Goal: Check status: Check status

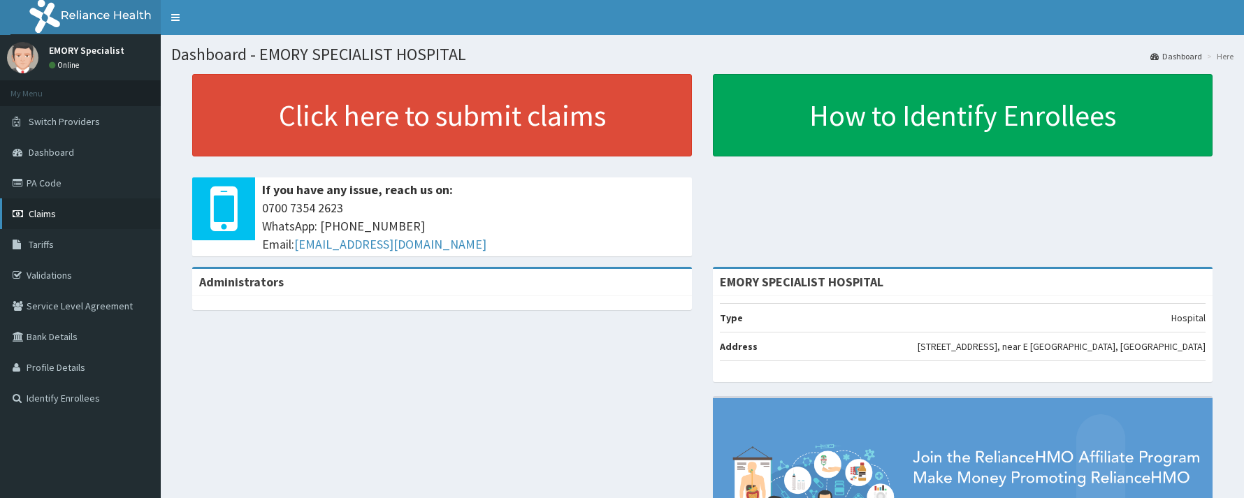
click at [54, 210] on span "Claims" at bounding box center [42, 214] width 27 height 13
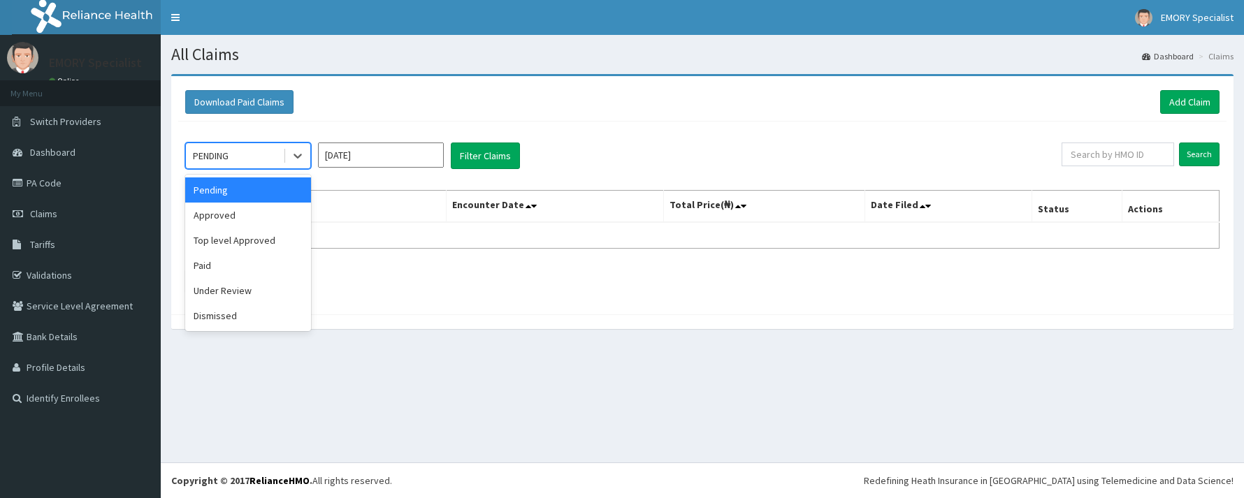
click at [258, 157] on div "PENDING" at bounding box center [234, 156] width 97 height 22
click at [224, 274] on div "Paid" at bounding box center [248, 265] width 126 height 25
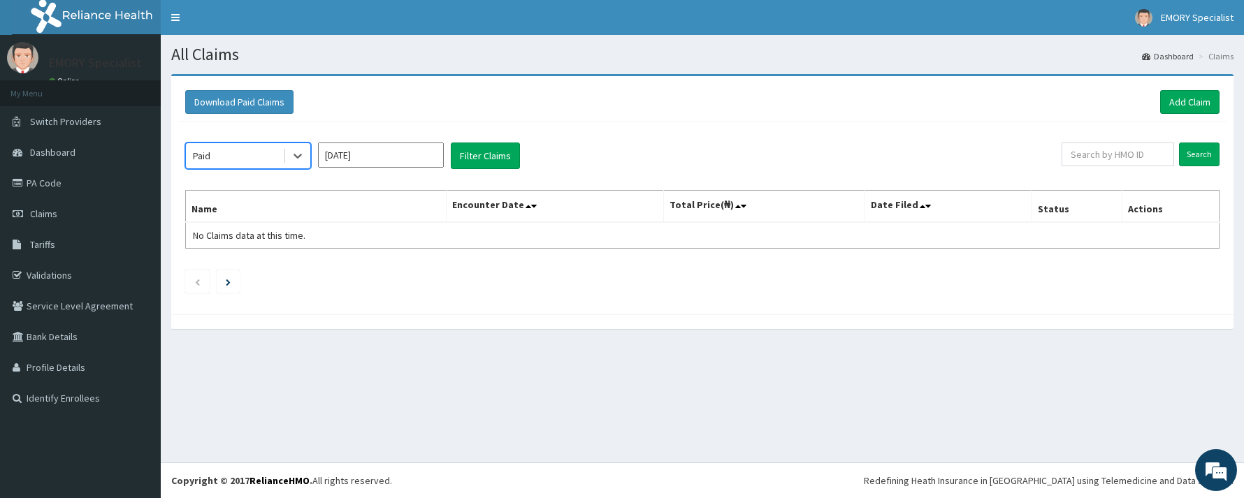
click at [372, 159] on input "Aug 2025" at bounding box center [381, 155] width 126 height 25
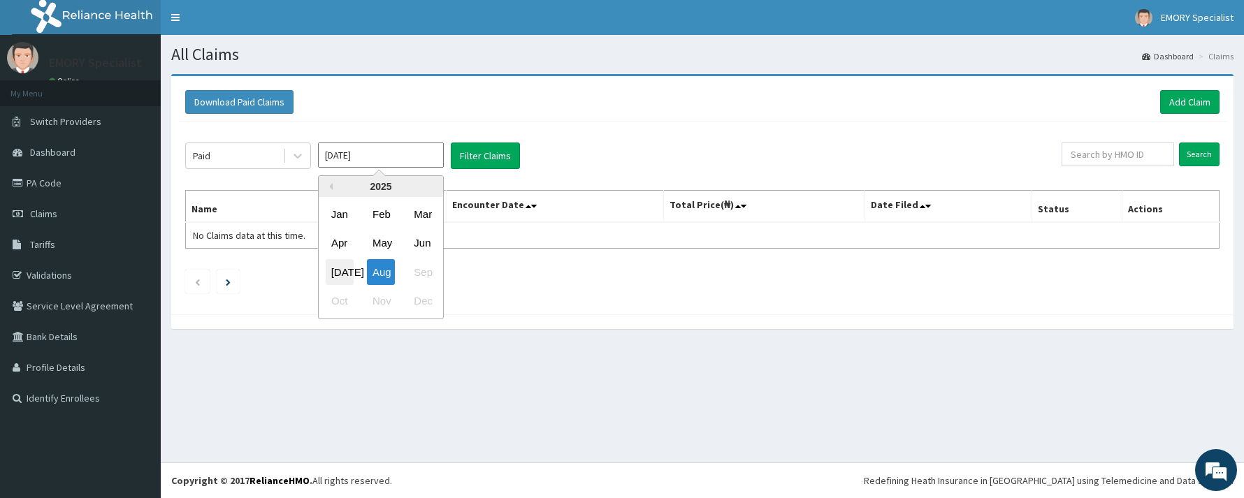
click at [335, 275] on div "Jul" at bounding box center [340, 272] width 28 height 26
type input "Jul 2025"
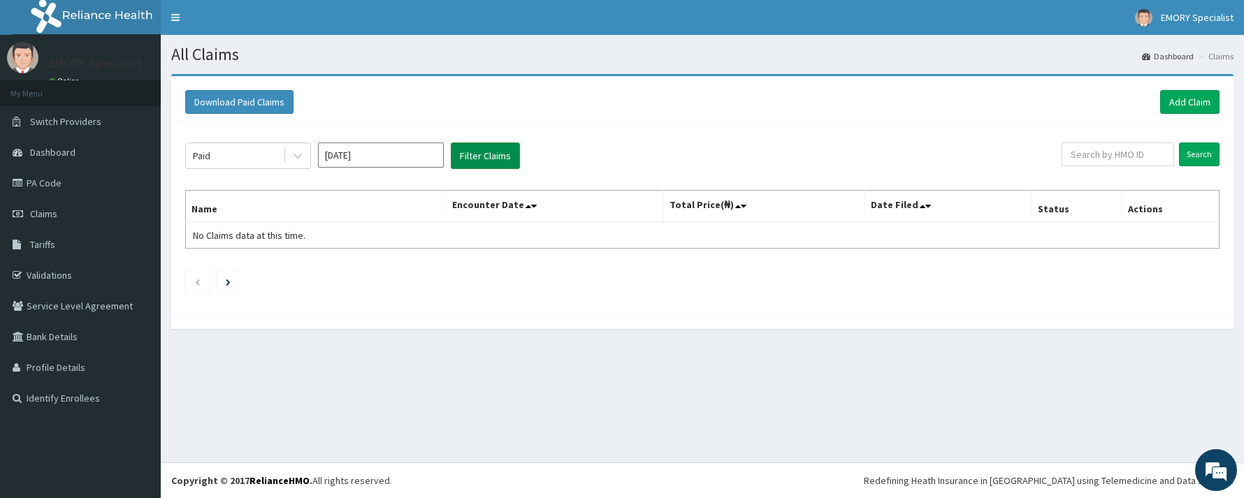
click at [486, 151] on button "Filter Claims" at bounding box center [485, 156] width 69 height 27
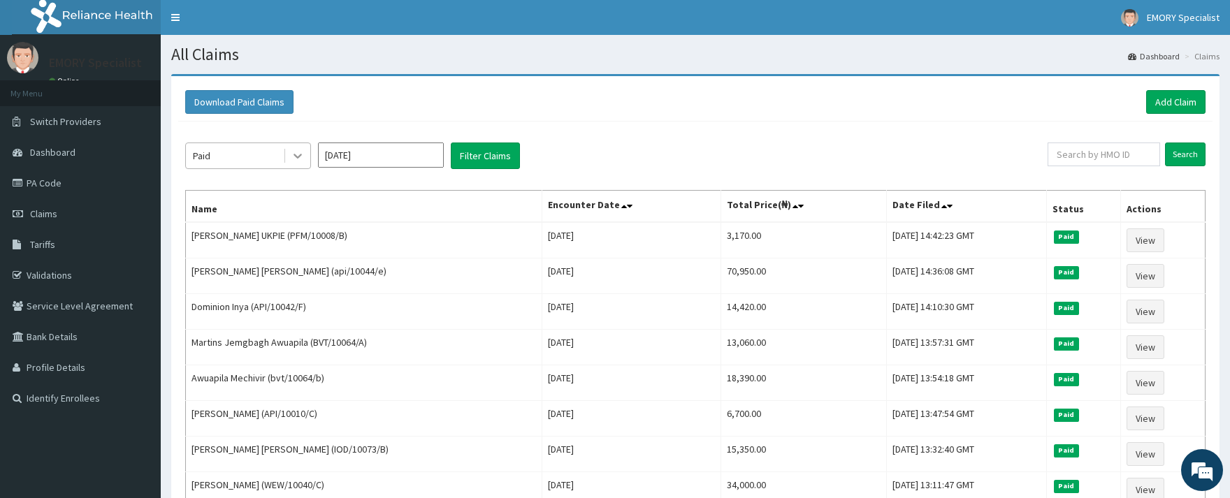
click at [296, 154] on icon at bounding box center [298, 156] width 14 height 14
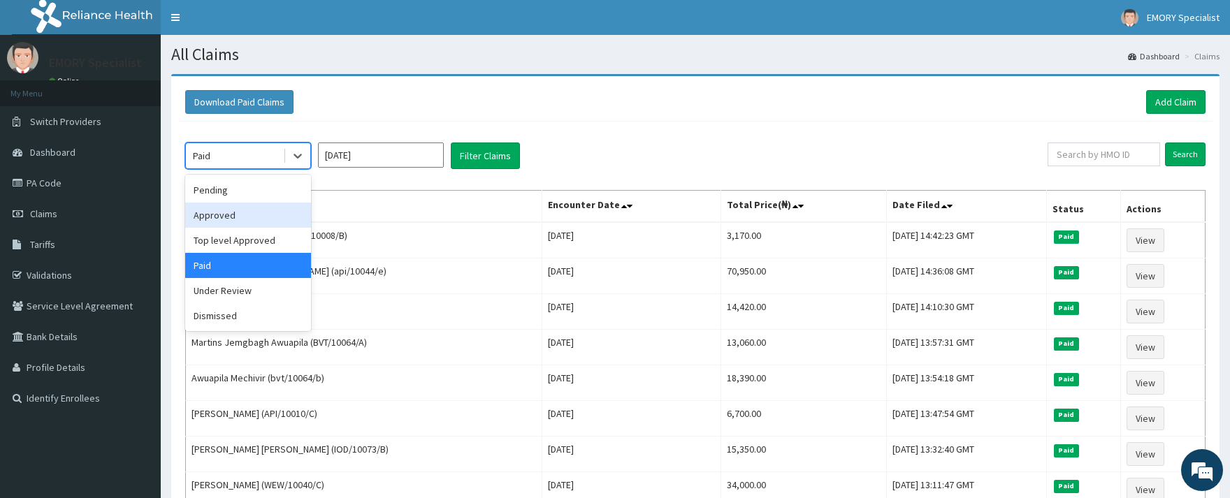
click at [213, 210] on div "Approved" at bounding box center [248, 215] width 126 height 25
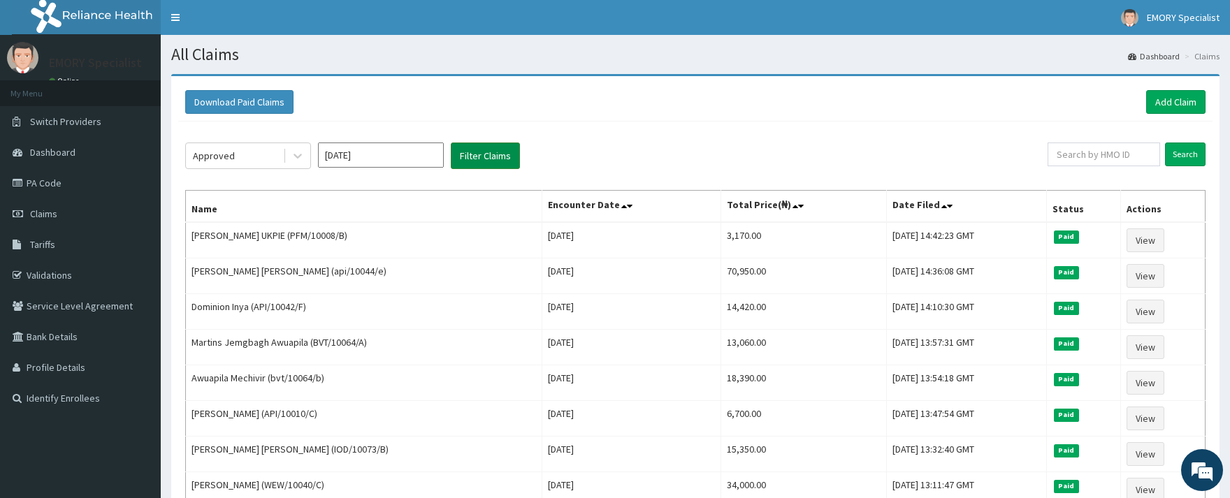
click at [471, 151] on button "Filter Claims" at bounding box center [485, 156] width 69 height 27
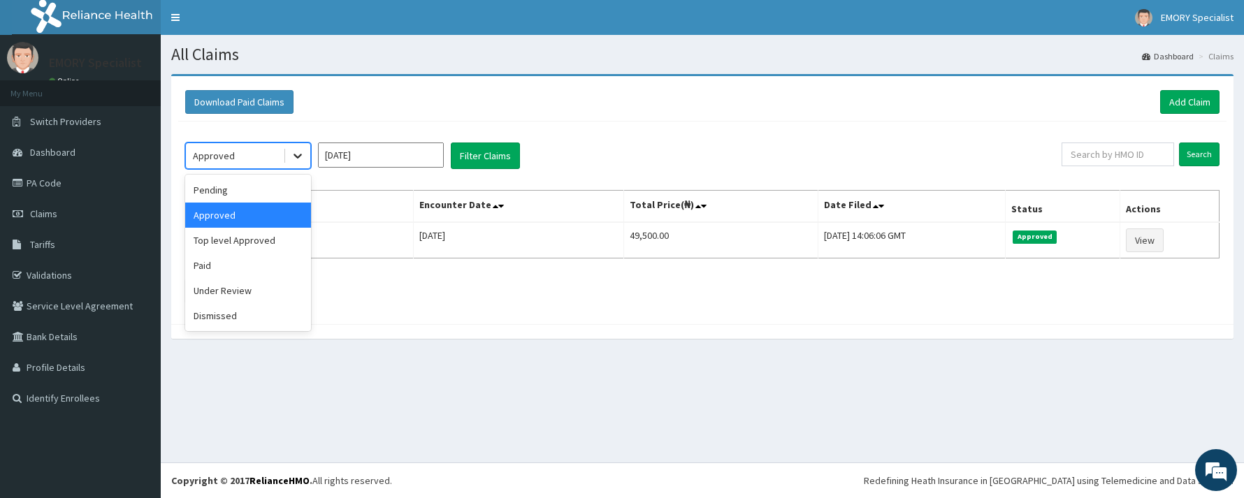
click at [302, 157] on icon at bounding box center [298, 156] width 14 height 14
click at [218, 293] on div "Under Review" at bounding box center [248, 290] width 126 height 25
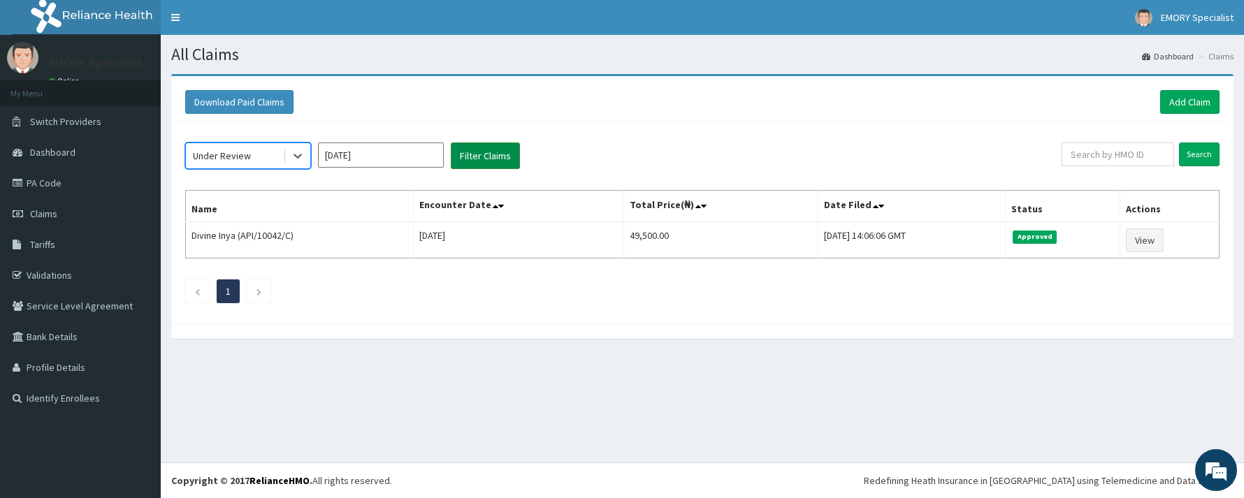
click at [476, 166] on button "Filter Claims" at bounding box center [485, 156] width 69 height 27
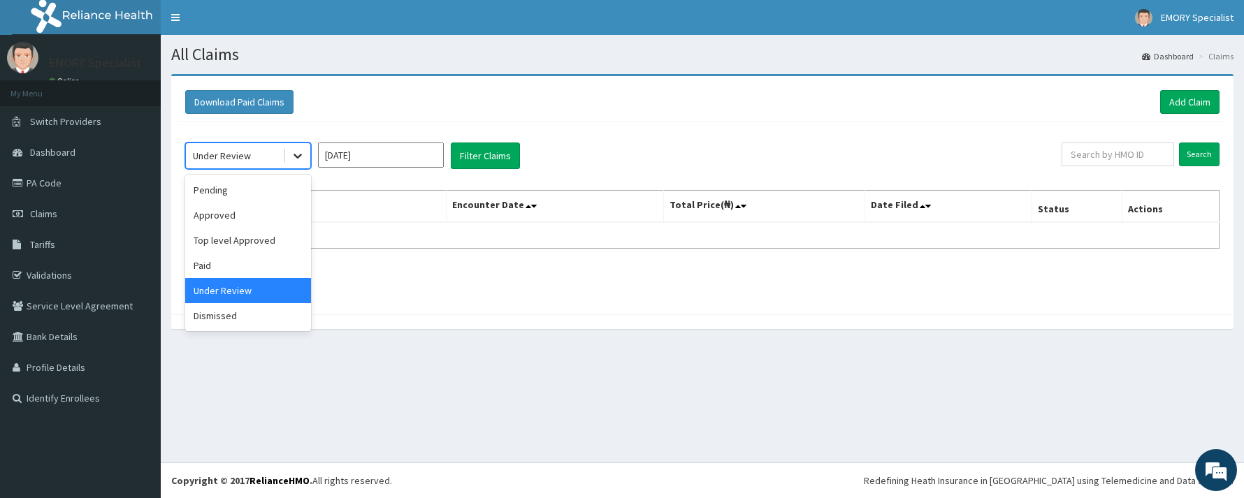
click at [292, 154] on icon at bounding box center [298, 156] width 14 height 14
click at [231, 188] on div "Pending" at bounding box center [248, 189] width 126 height 25
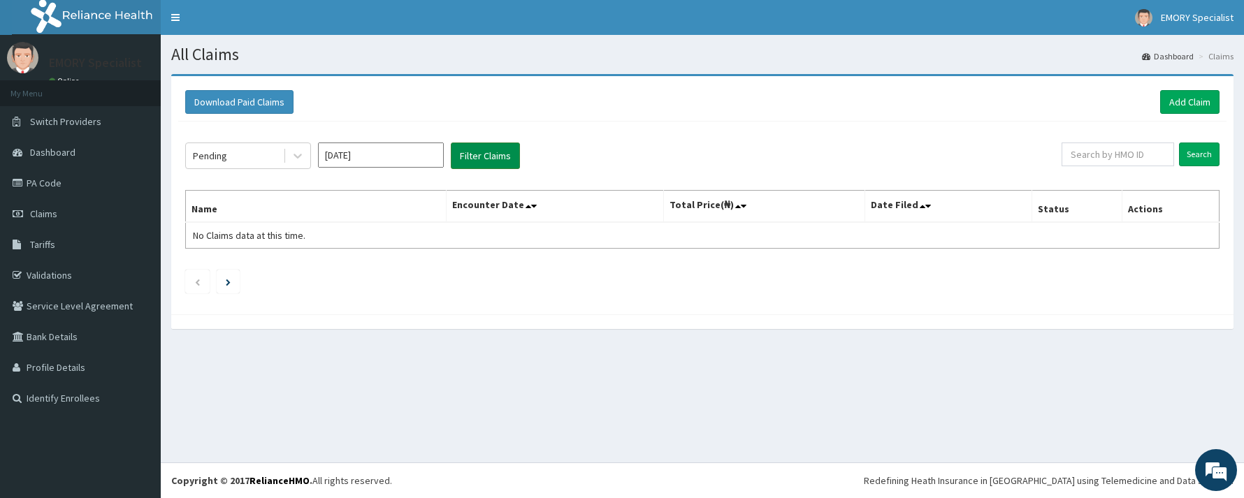
click at [474, 158] on button "Filter Claims" at bounding box center [485, 156] width 69 height 27
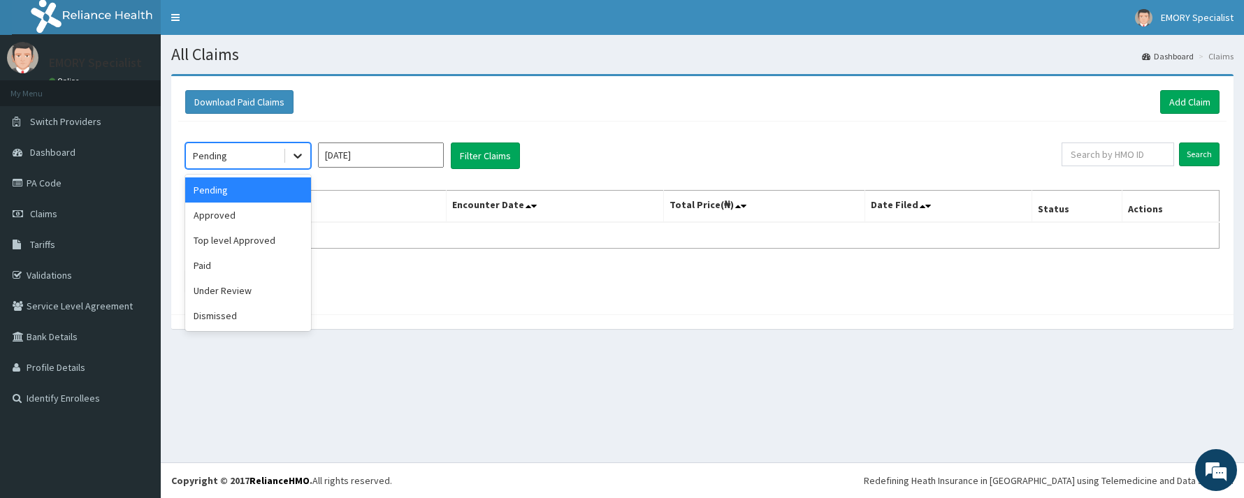
click at [302, 159] on icon at bounding box center [298, 156] width 14 height 14
click at [205, 267] on div "Paid" at bounding box center [248, 265] width 126 height 25
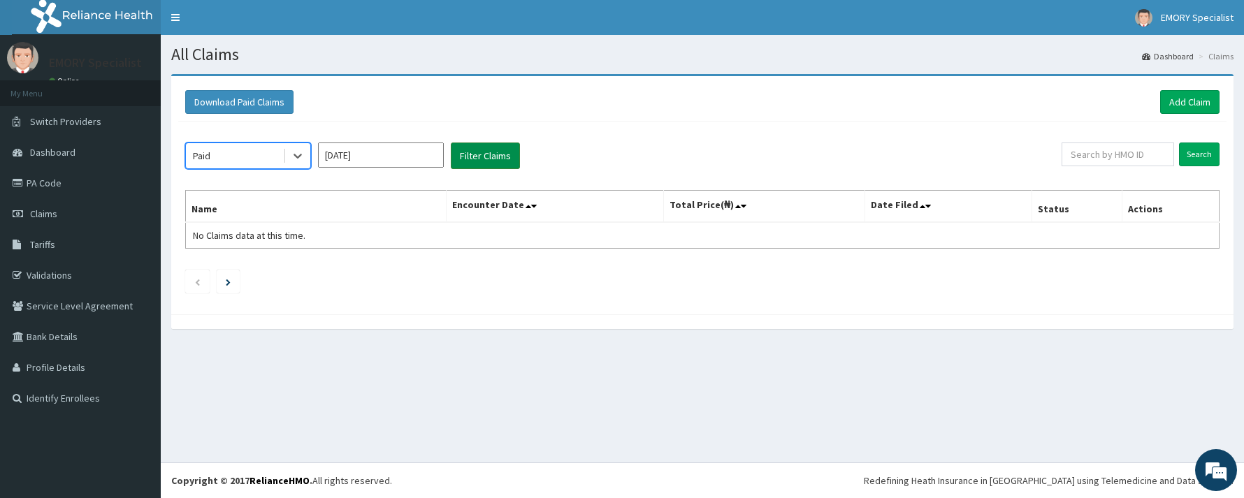
click at [486, 151] on button "Filter Claims" at bounding box center [485, 156] width 69 height 27
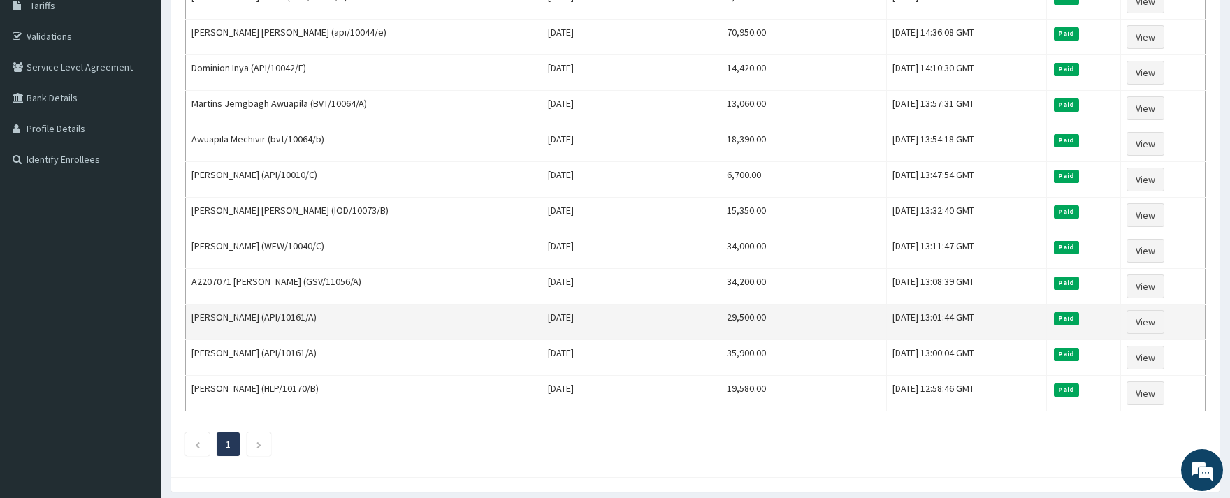
scroll to position [279, 0]
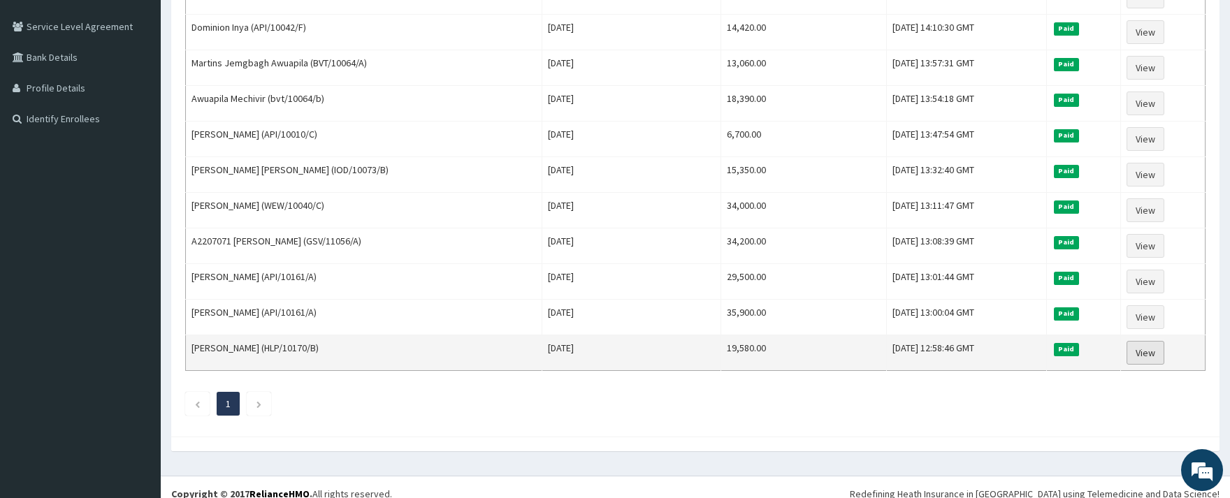
click at [1141, 359] on link "View" at bounding box center [1145, 353] width 38 height 24
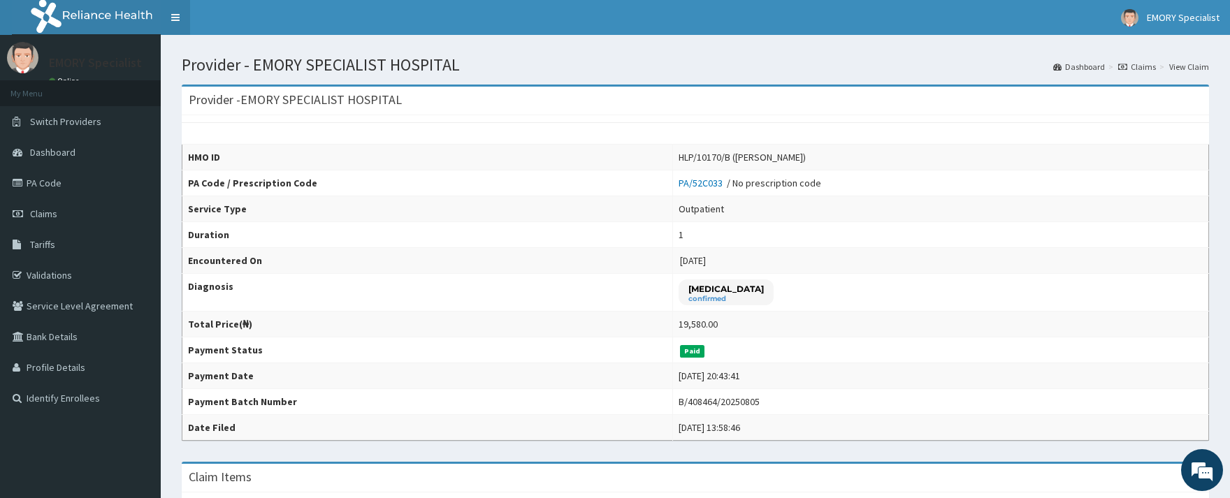
click at [172, 17] on link "Toggle navigation" at bounding box center [175, 17] width 29 height 35
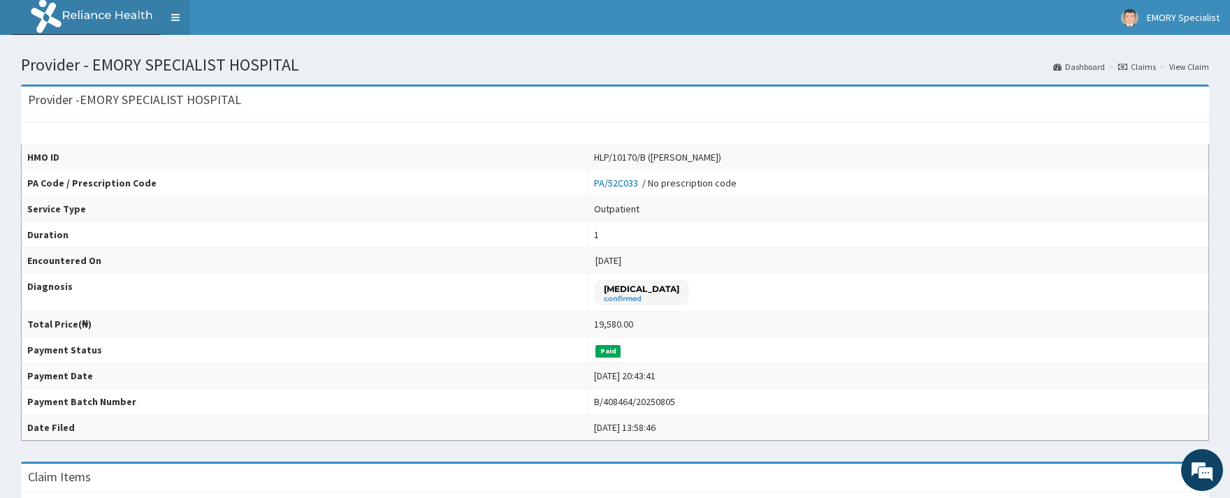
click at [172, 17] on link "Toggle navigation" at bounding box center [175, 17] width 29 height 35
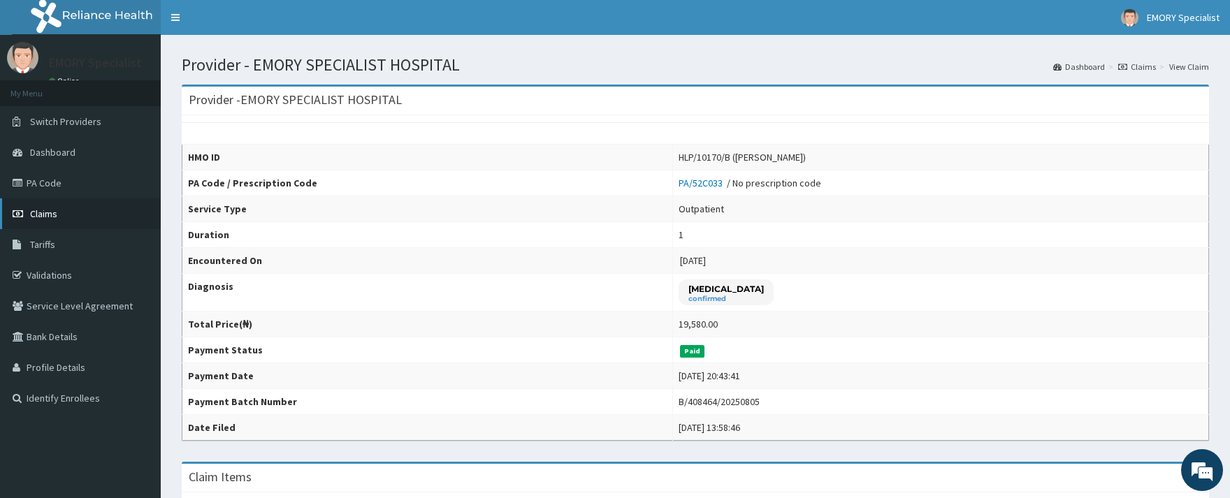
click at [59, 211] on link "Claims" at bounding box center [80, 213] width 161 height 31
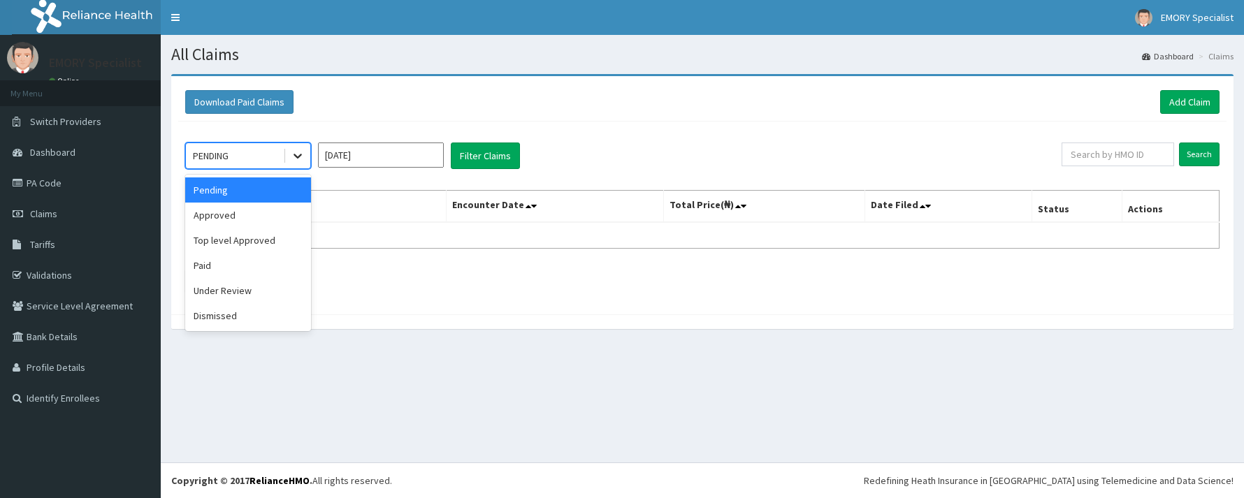
click at [291, 157] on icon at bounding box center [298, 156] width 14 height 14
click at [212, 270] on div "Paid" at bounding box center [248, 265] width 126 height 25
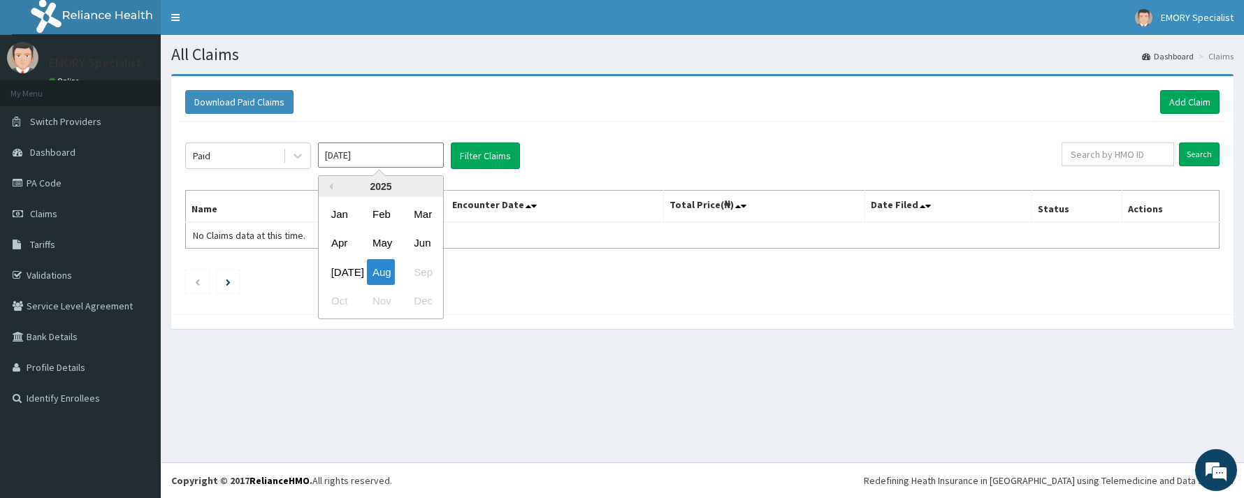
click at [397, 143] on input "Aug 2025" at bounding box center [381, 155] width 126 height 25
drag, startPoint x: 333, startPoint y: 269, endPoint x: 391, endPoint y: 241, distance: 65.0
click at [334, 269] on div "[DATE]" at bounding box center [340, 272] width 28 height 26
type input "[DATE]"
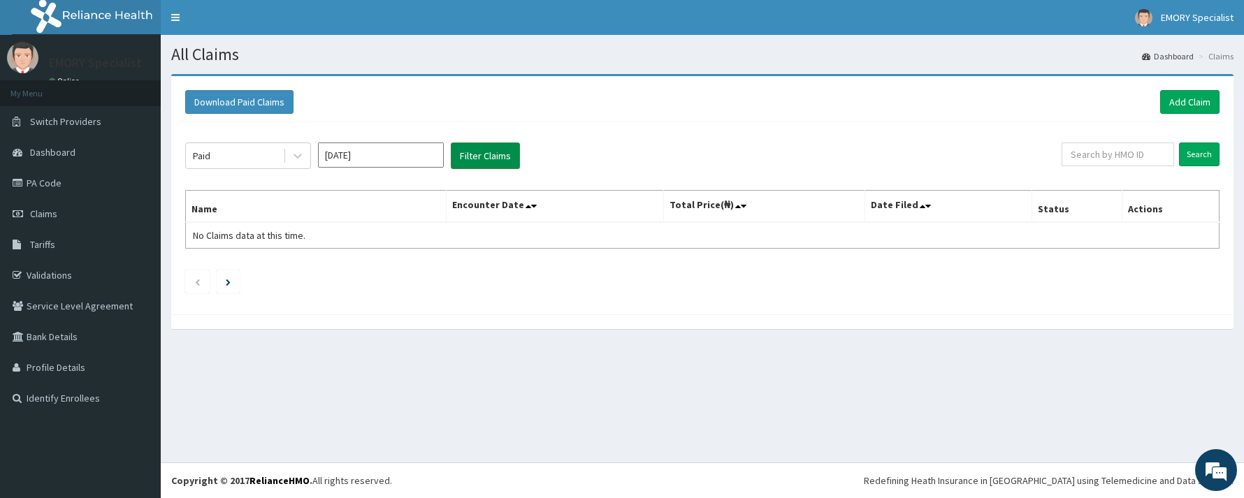
click at [487, 145] on button "Filter Claims" at bounding box center [485, 156] width 69 height 27
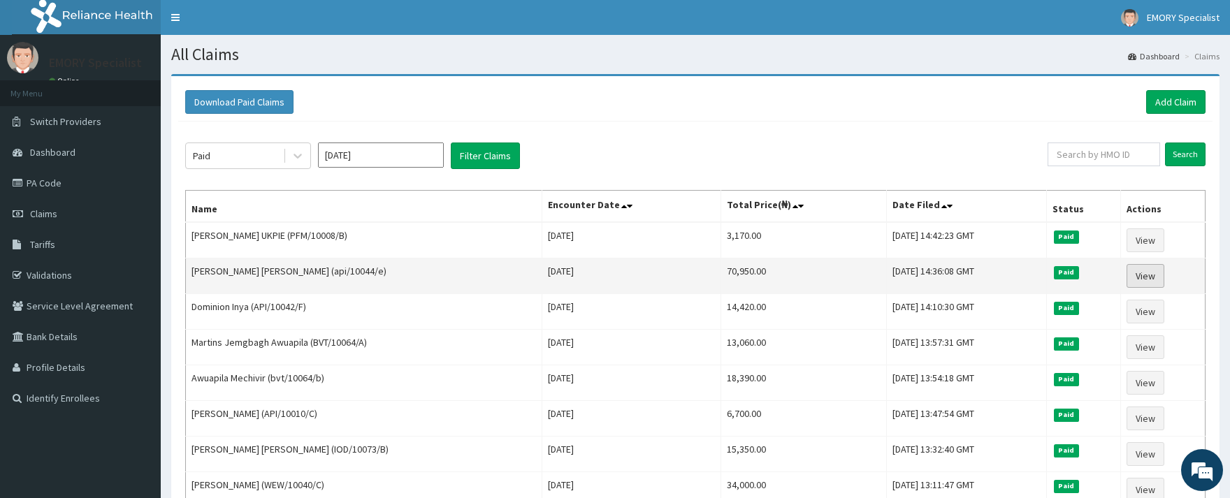
click at [1143, 280] on link "View" at bounding box center [1145, 276] width 38 height 24
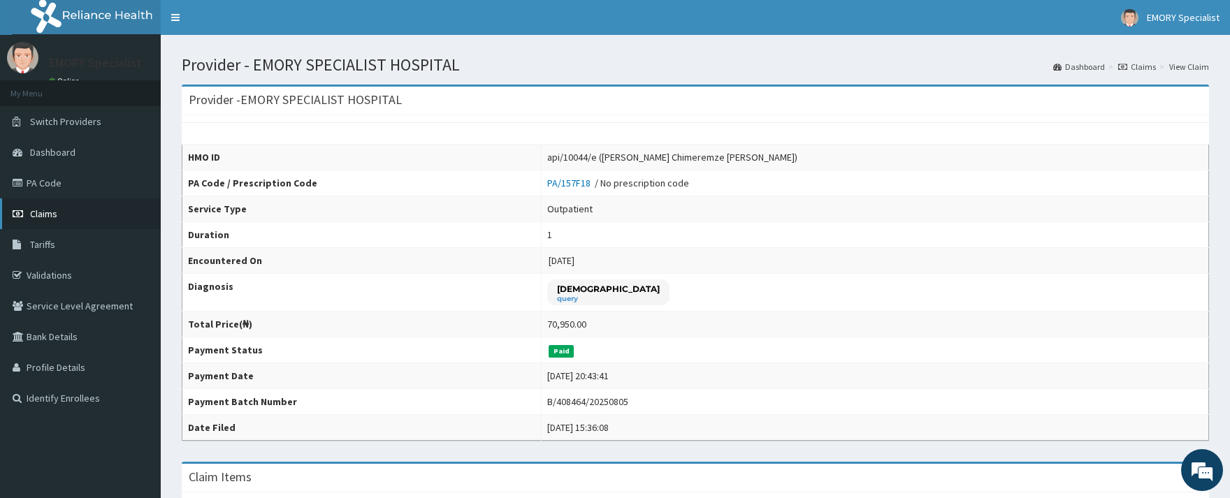
click at [64, 213] on link "Claims" at bounding box center [80, 213] width 161 height 31
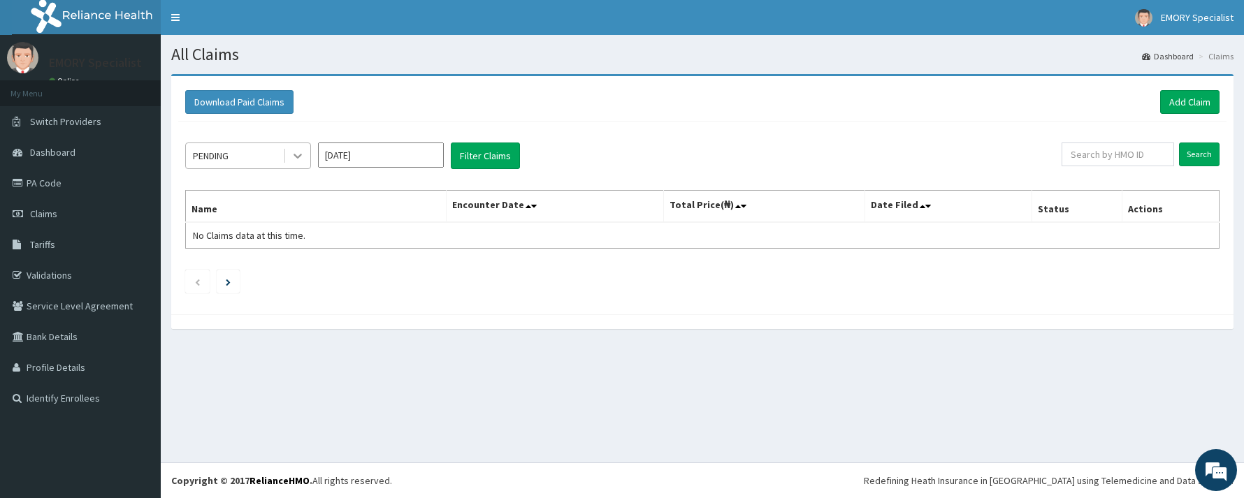
click at [296, 159] on icon at bounding box center [298, 156] width 14 height 14
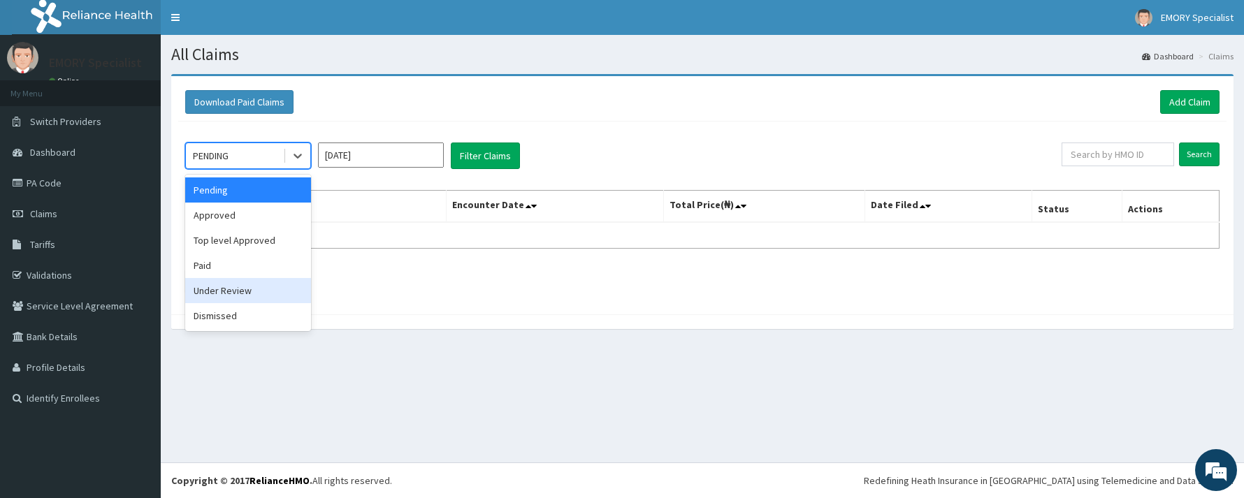
click at [219, 294] on div "Under Review" at bounding box center [248, 290] width 126 height 25
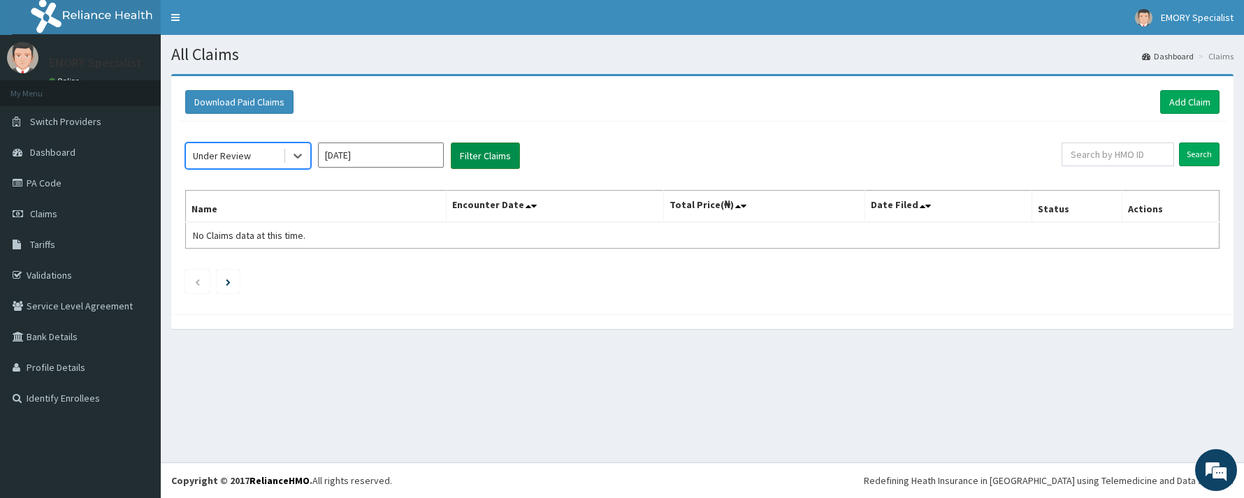
click at [473, 161] on button "Filter Claims" at bounding box center [485, 156] width 69 height 27
click at [404, 154] on input "Aug 2025" at bounding box center [381, 155] width 126 height 25
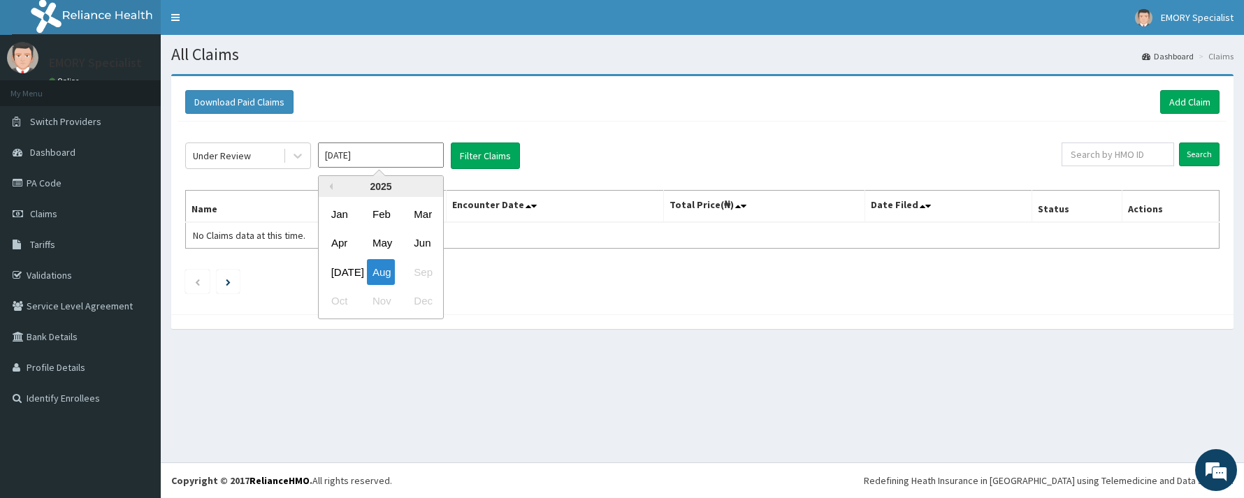
drag, startPoint x: 336, startPoint y: 268, endPoint x: 354, endPoint y: 252, distance: 23.7
click at [338, 266] on div "Jul" at bounding box center [340, 272] width 28 height 26
type input "Jul 2025"
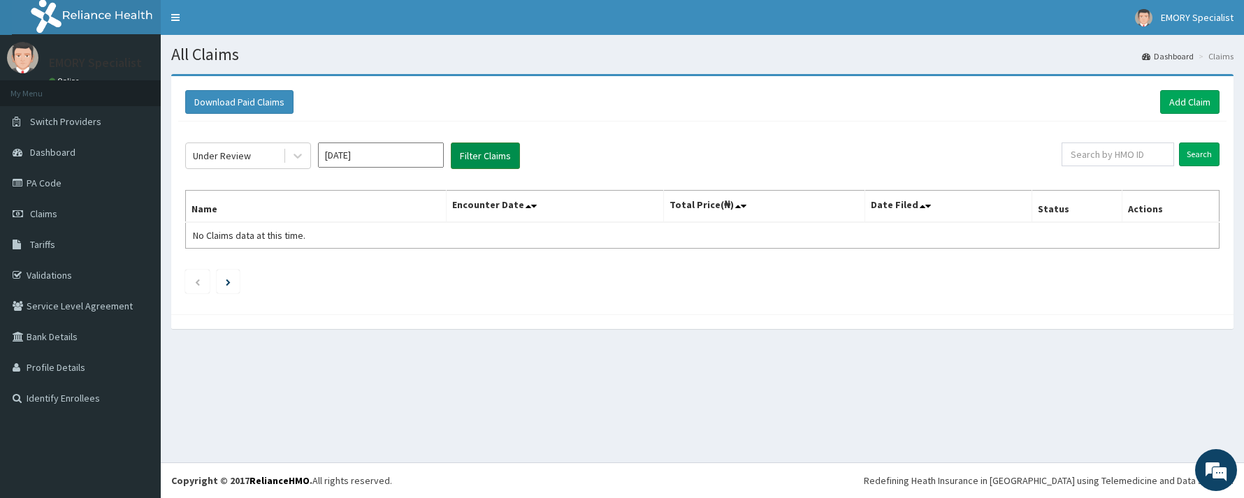
click at [476, 154] on button "Filter Claims" at bounding box center [485, 156] width 69 height 27
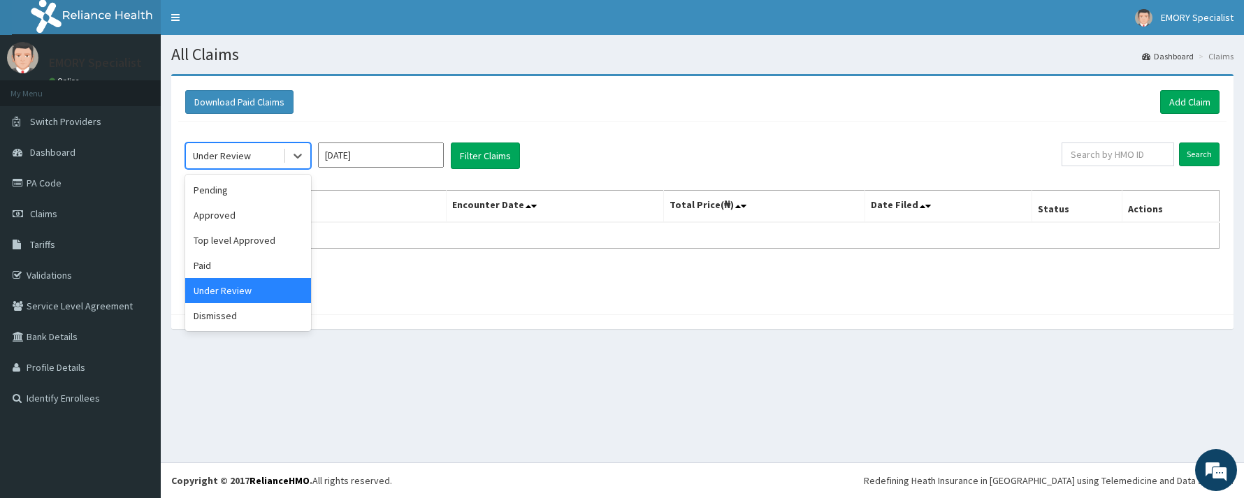
click at [280, 158] on div "Under Review" at bounding box center [234, 156] width 97 height 22
click at [231, 309] on div "Dismissed" at bounding box center [248, 315] width 126 height 25
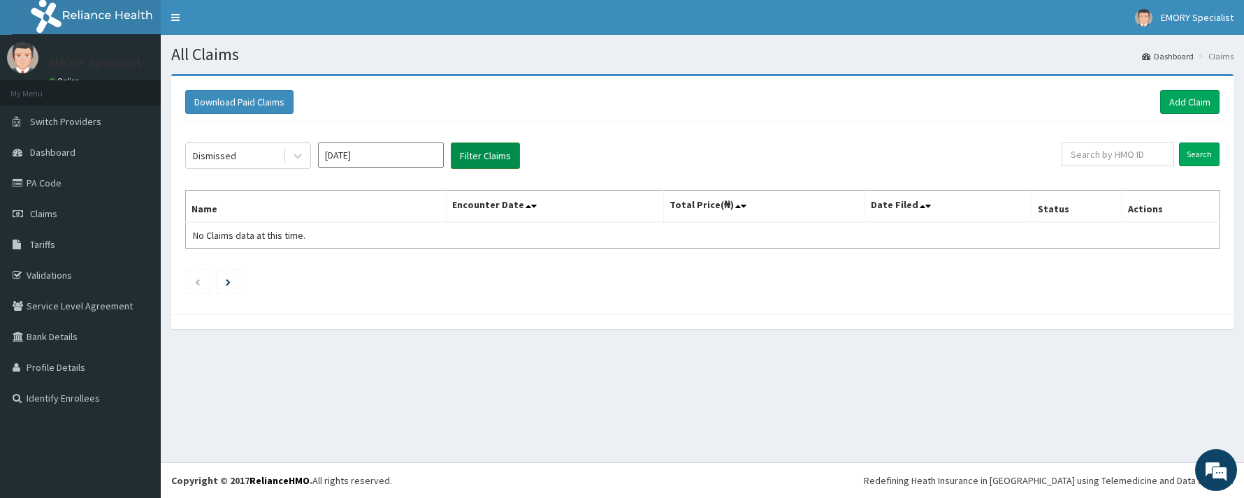
click at [489, 154] on button "Filter Claims" at bounding box center [485, 156] width 69 height 27
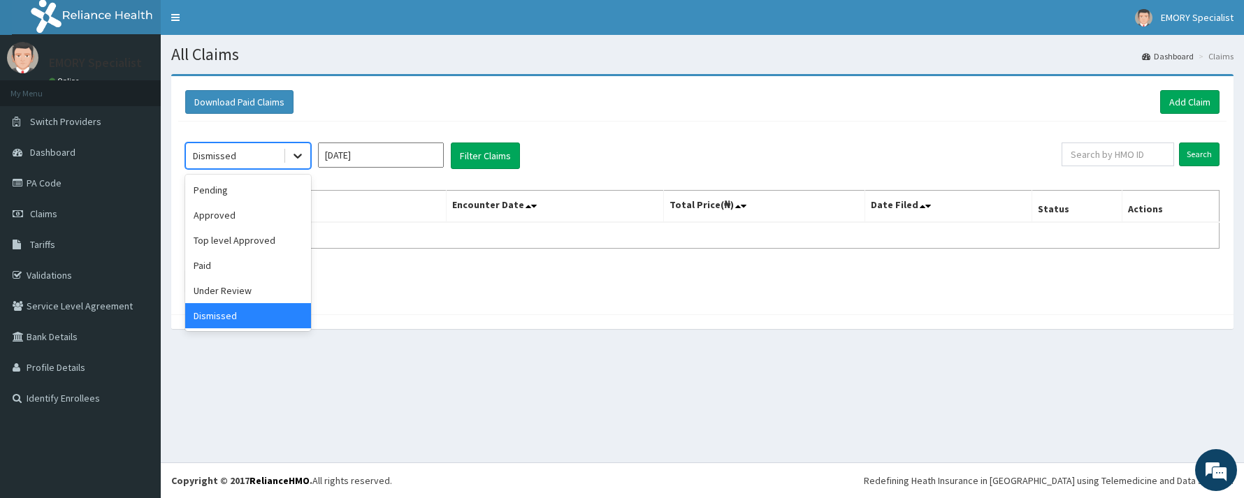
click at [288, 157] on div at bounding box center [297, 155] width 25 height 25
click at [203, 266] on div "Paid" at bounding box center [248, 265] width 126 height 25
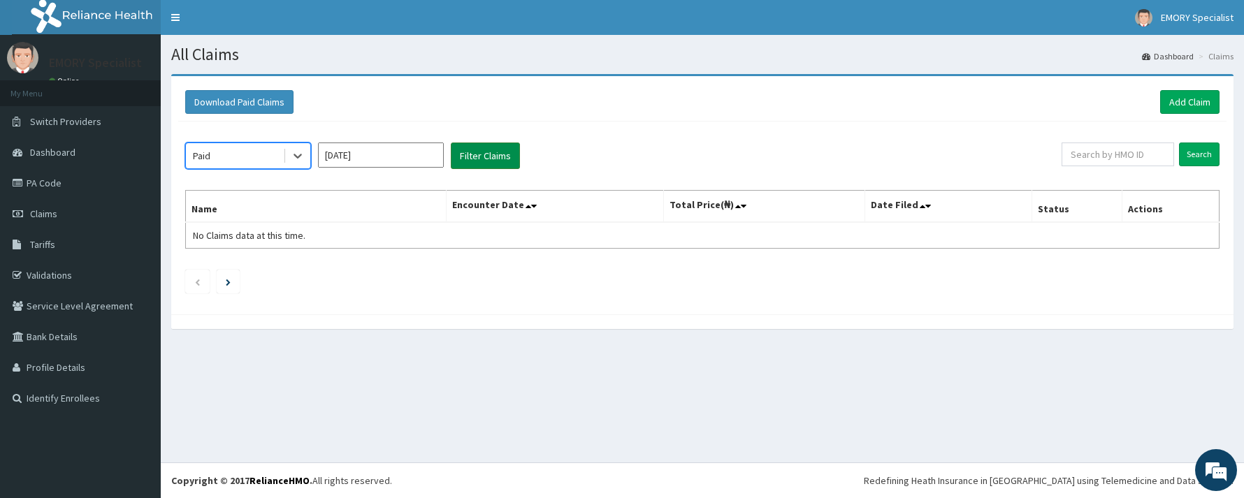
click at [467, 158] on button "Filter Claims" at bounding box center [485, 156] width 69 height 27
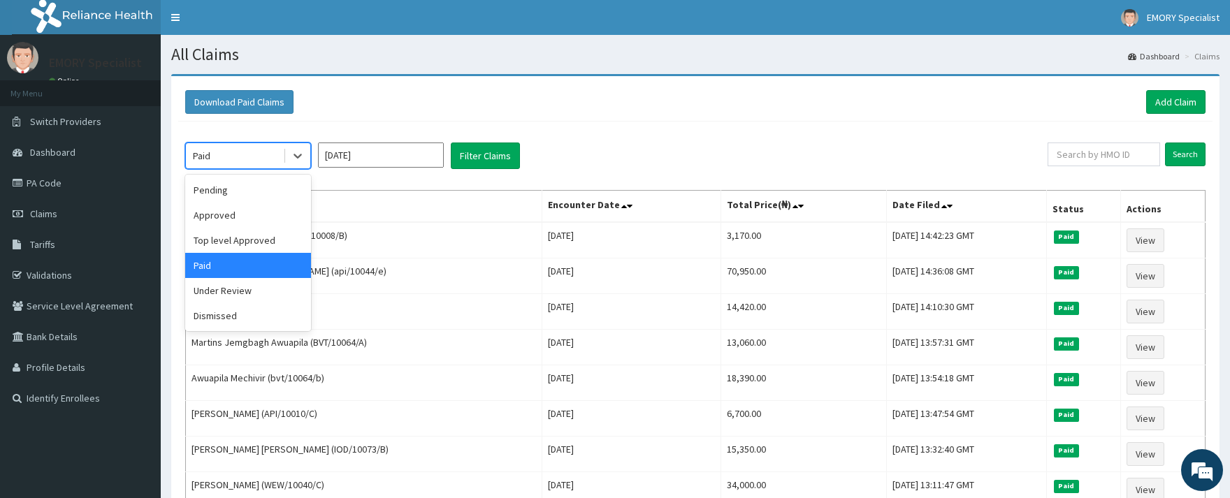
click at [245, 157] on div "Paid" at bounding box center [234, 156] width 97 height 22
click at [239, 215] on div "Approved" at bounding box center [248, 215] width 126 height 25
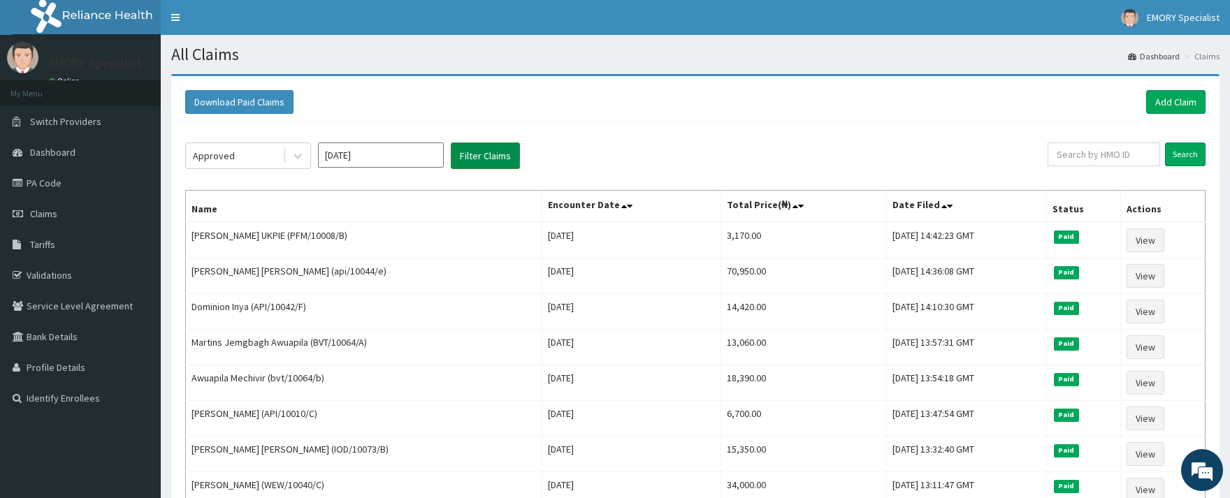
click at [478, 165] on button "Filter Claims" at bounding box center [485, 156] width 69 height 27
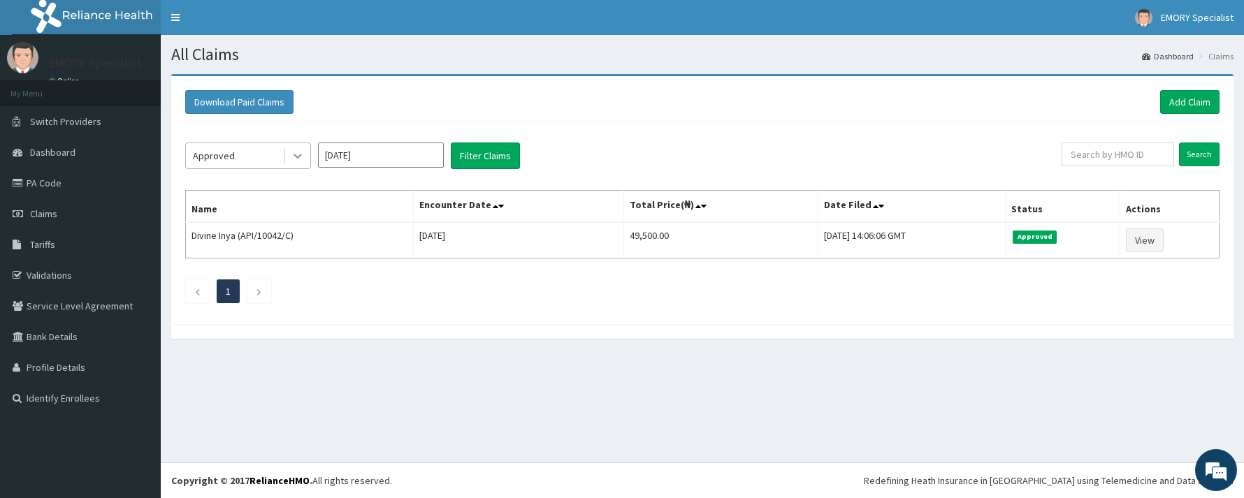
click at [294, 157] on icon at bounding box center [297, 156] width 8 height 5
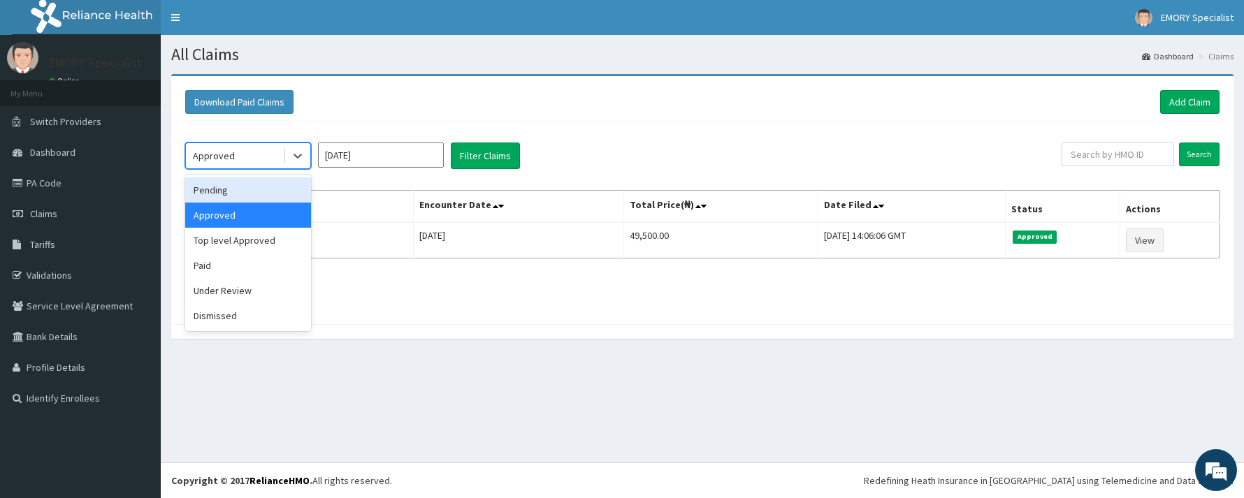
click at [247, 194] on div "Pending" at bounding box center [248, 189] width 126 height 25
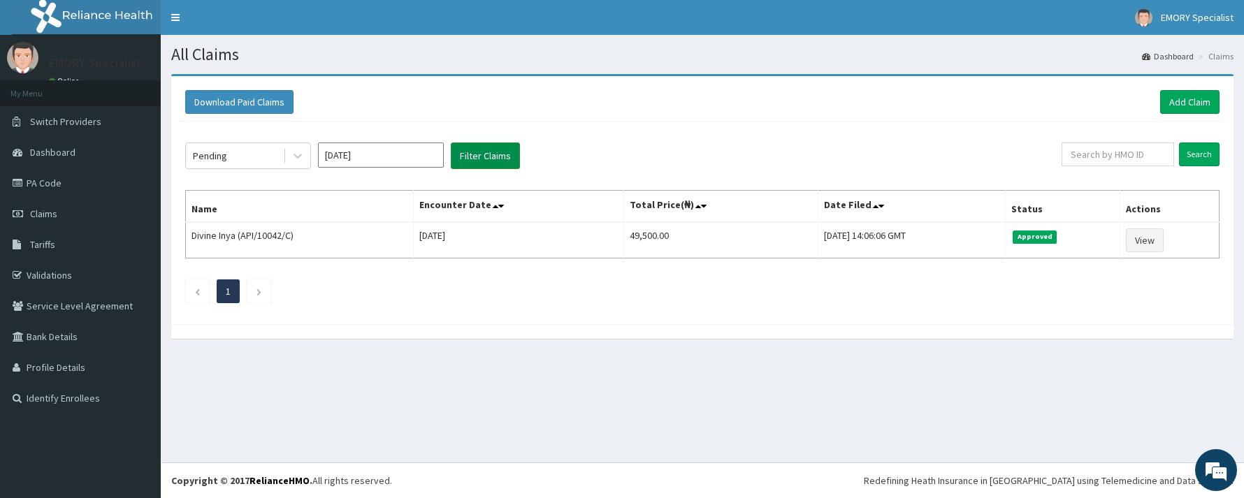
click at [479, 157] on button "Filter Claims" at bounding box center [485, 156] width 69 height 27
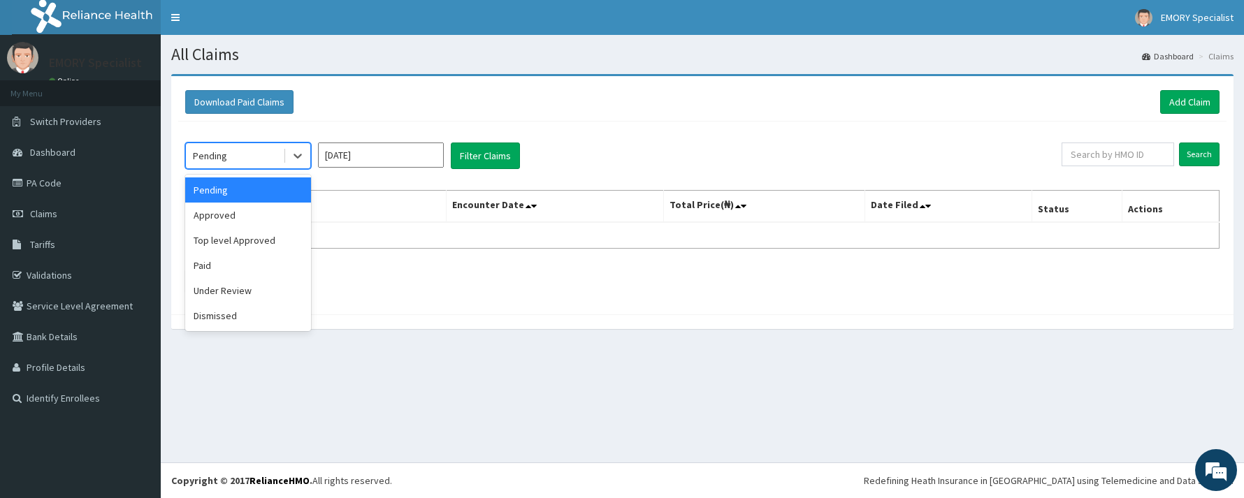
click at [247, 154] on div "Pending" at bounding box center [234, 156] width 97 height 22
click at [263, 243] on div "Top level Approved" at bounding box center [248, 240] width 126 height 25
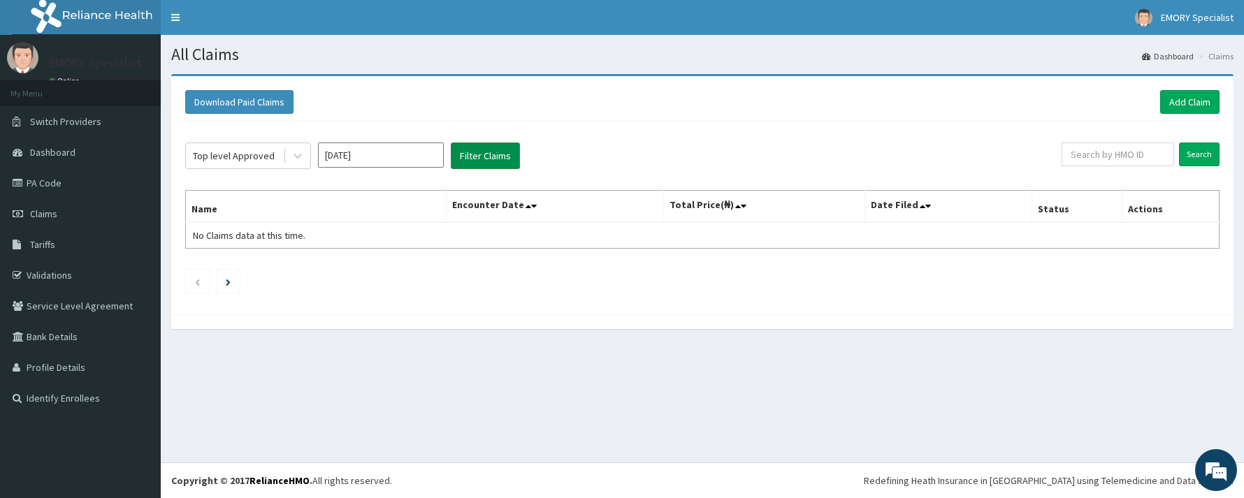
click at [473, 161] on button "Filter Claims" at bounding box center [485, 156] width 69 height 27
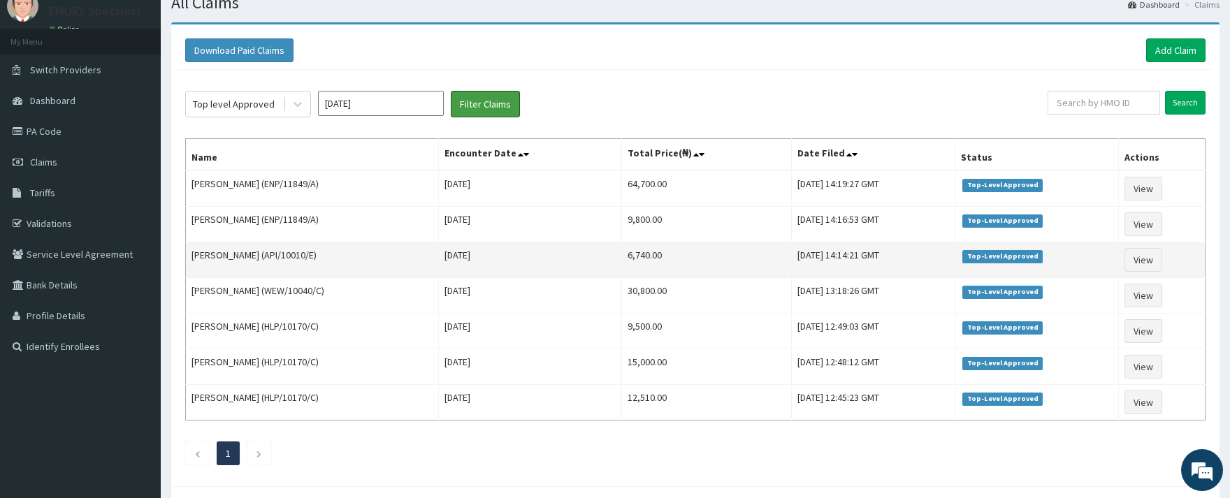
scroll to position [93, 0]
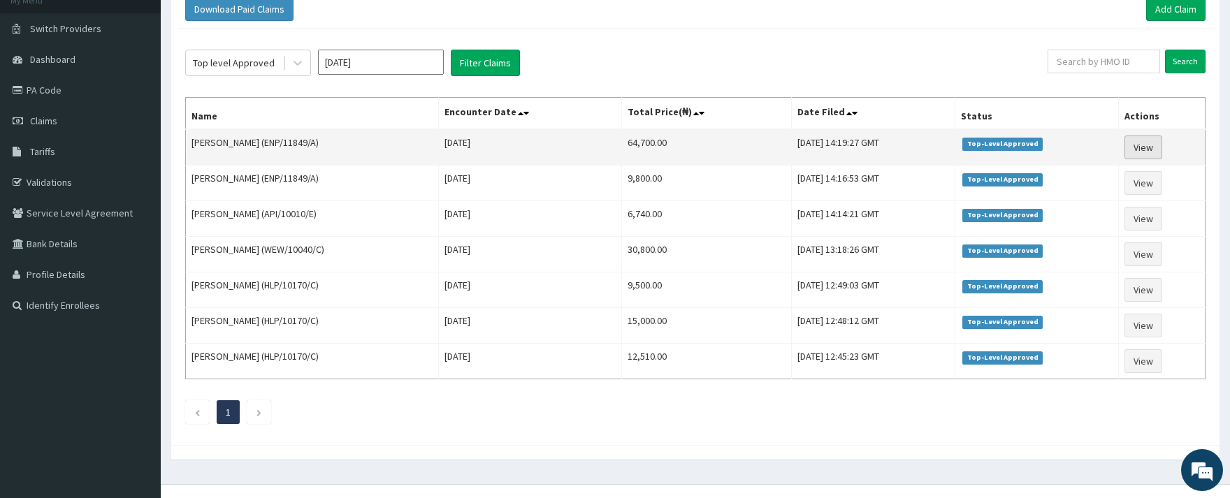
click at [1155, 149] on link "View" at bounding box center [1143, 148] width 38 height 24
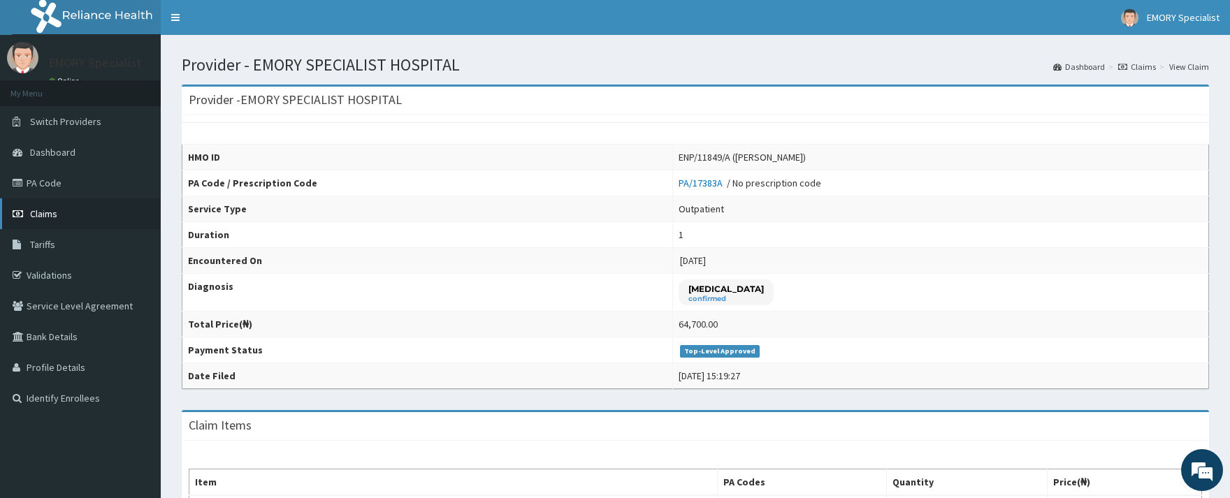
click at [92, 218] on link "Claims" at bounding box center [80, 213] width 161 height 31
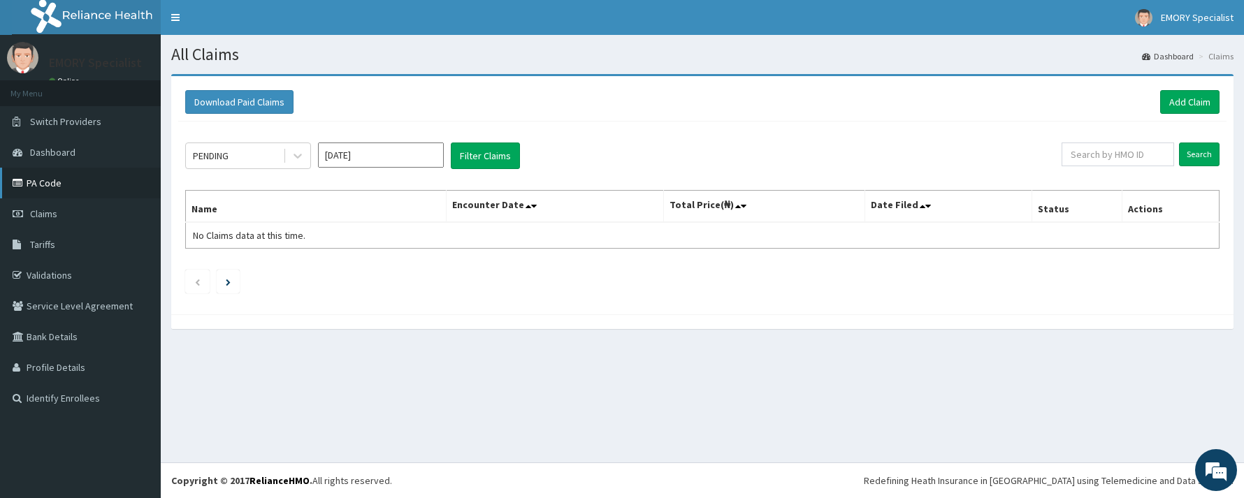
click at [77, 176] on link "PA Code" at bounding box center [80, 183] width 161 height 31
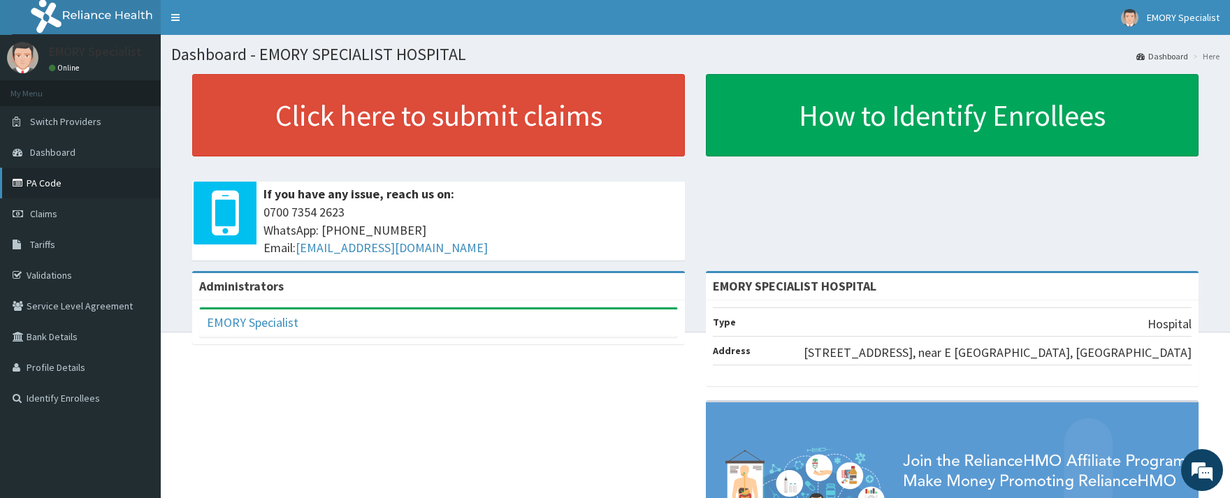
click at [54, 187] on link "PA Code" at bounding box center [80, 183] width 161 height 31
